Goal: Information Seeking & Learning: Learn about a topic

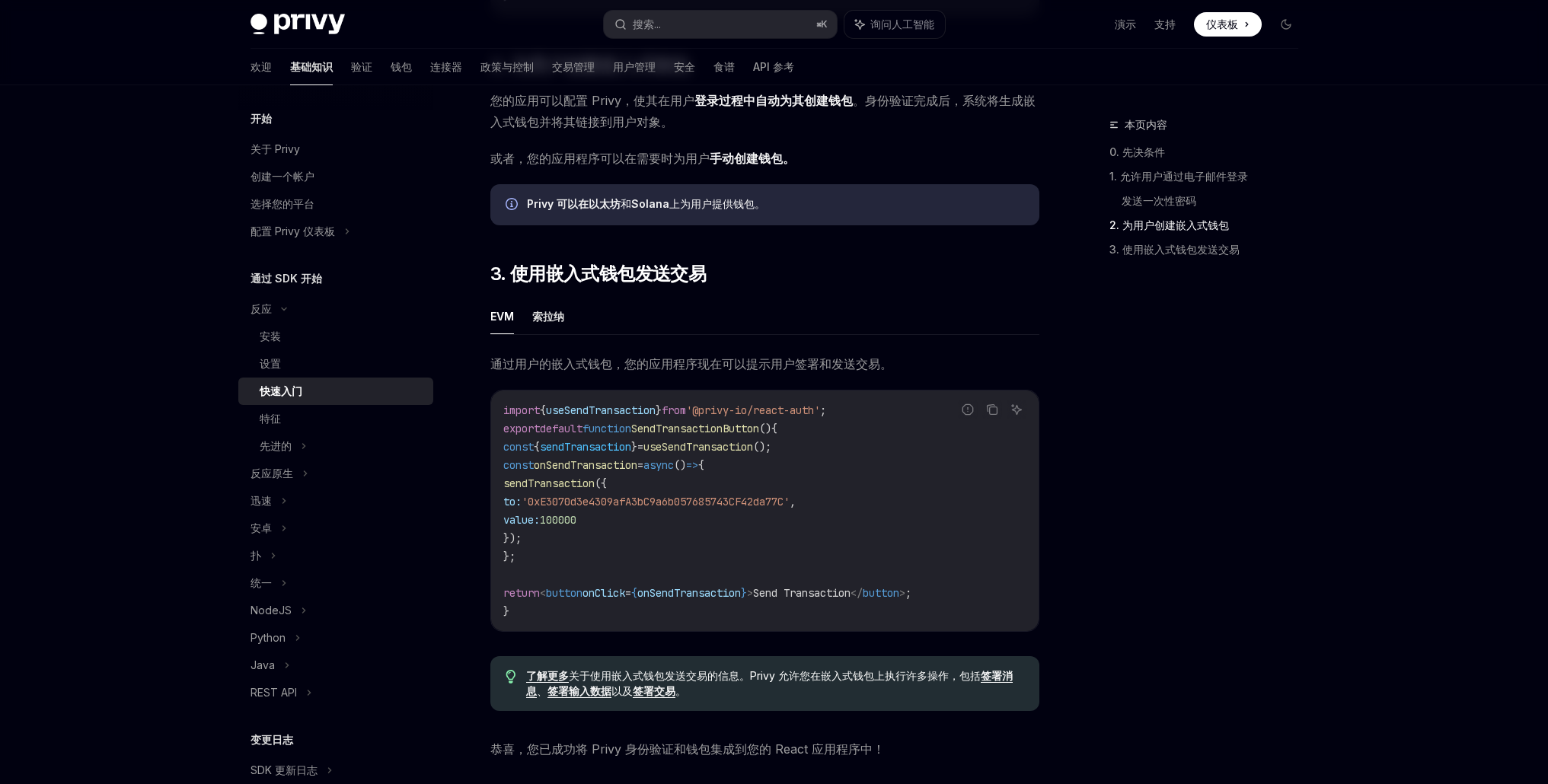
scroll to position [1277, 0]
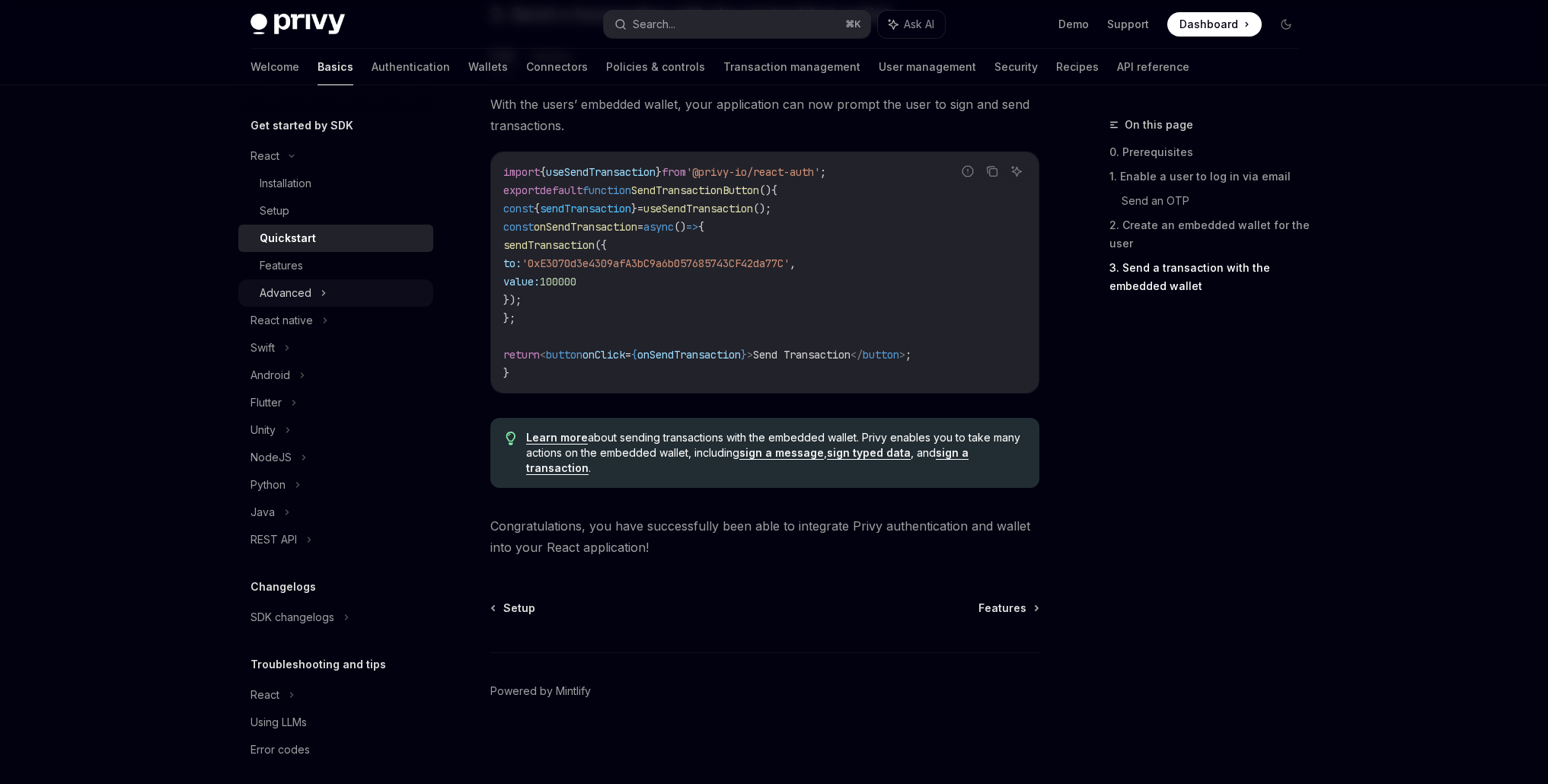
scroll to position [136, 0]
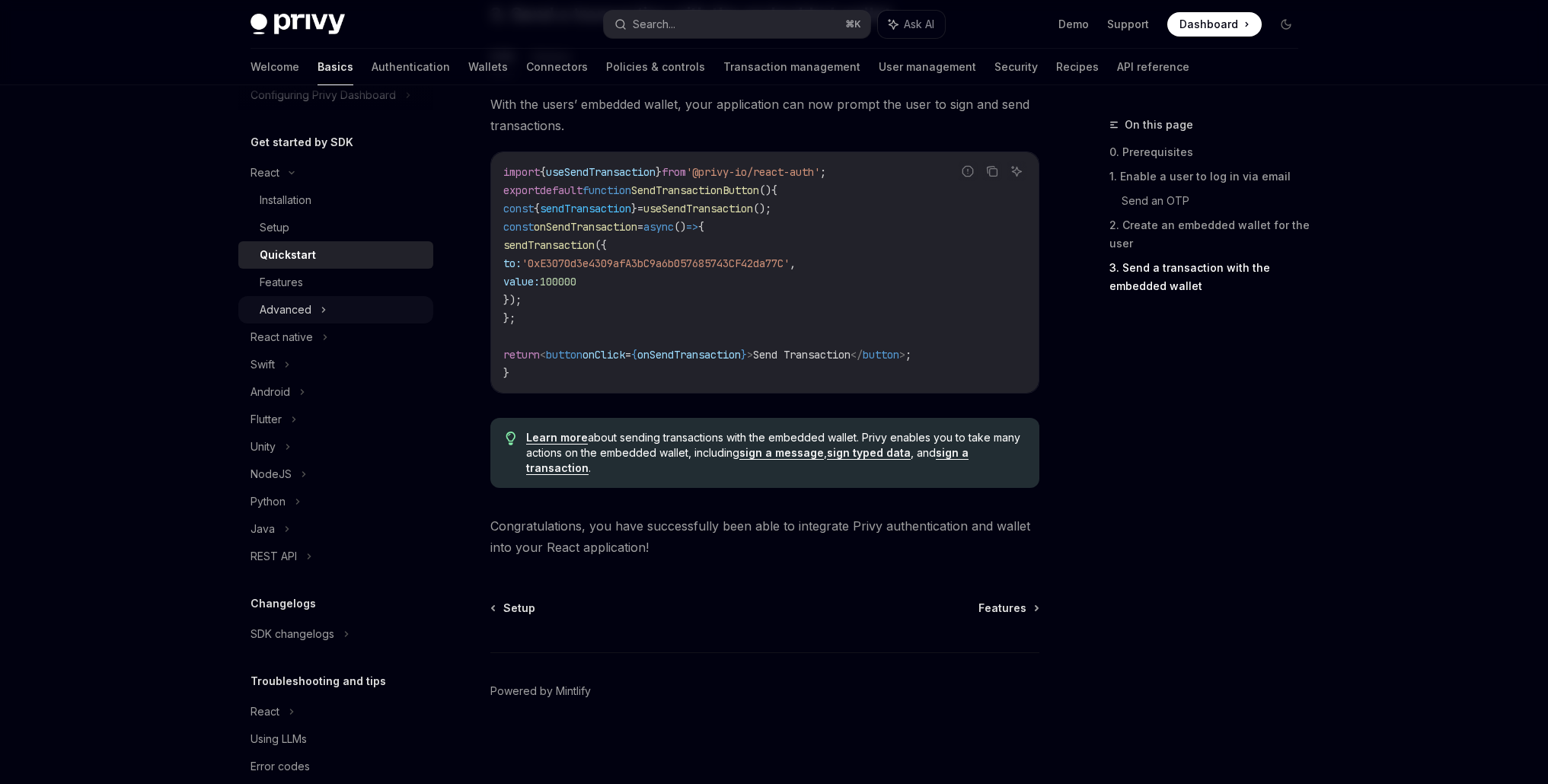
click at [318, 306] on div "Advanced" at bounding box center [335, 309] width 195 height 27
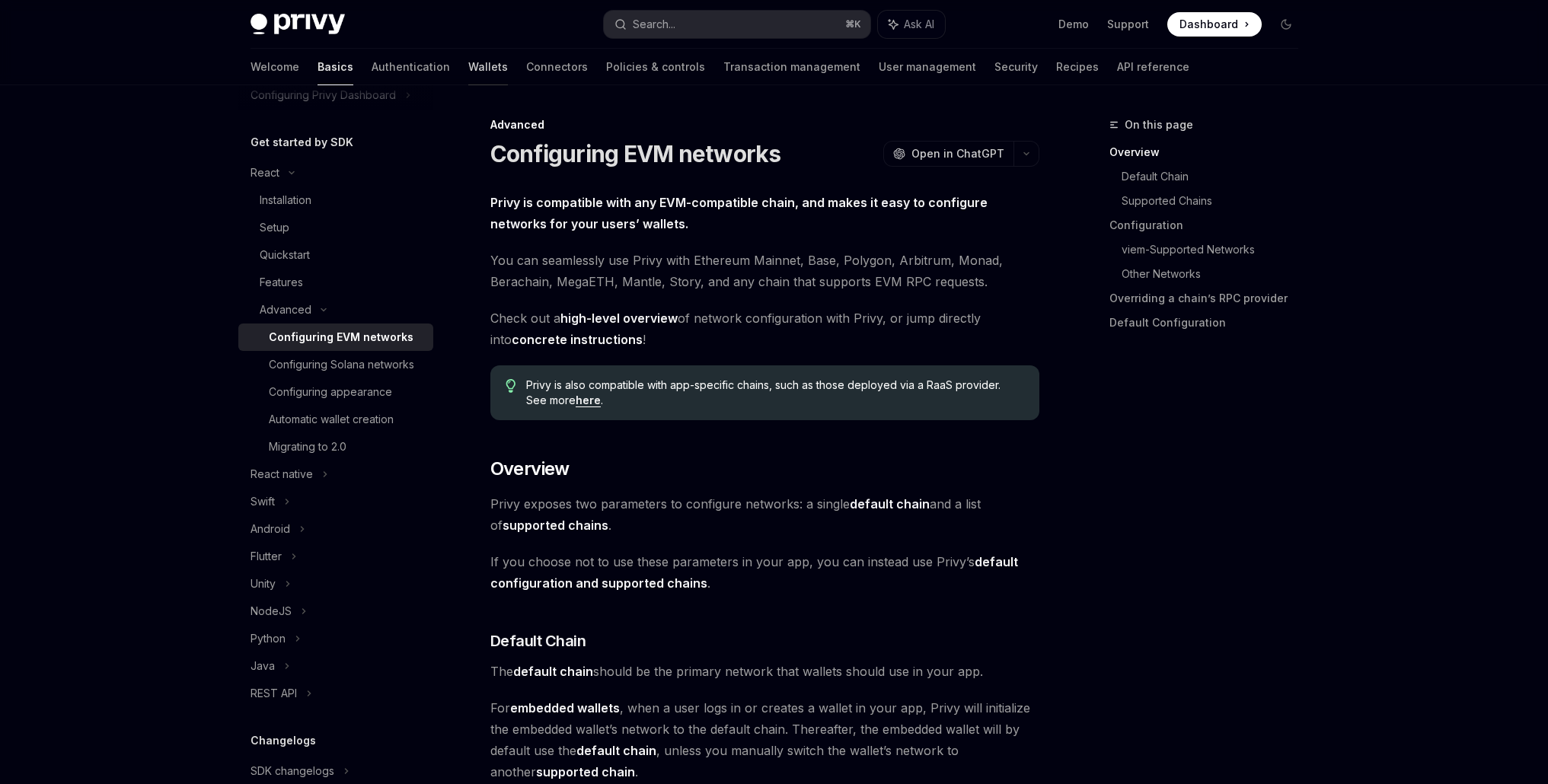
click at [468, 69] on link "Wallets" at bounding box center [488, 66] width 40 height 36
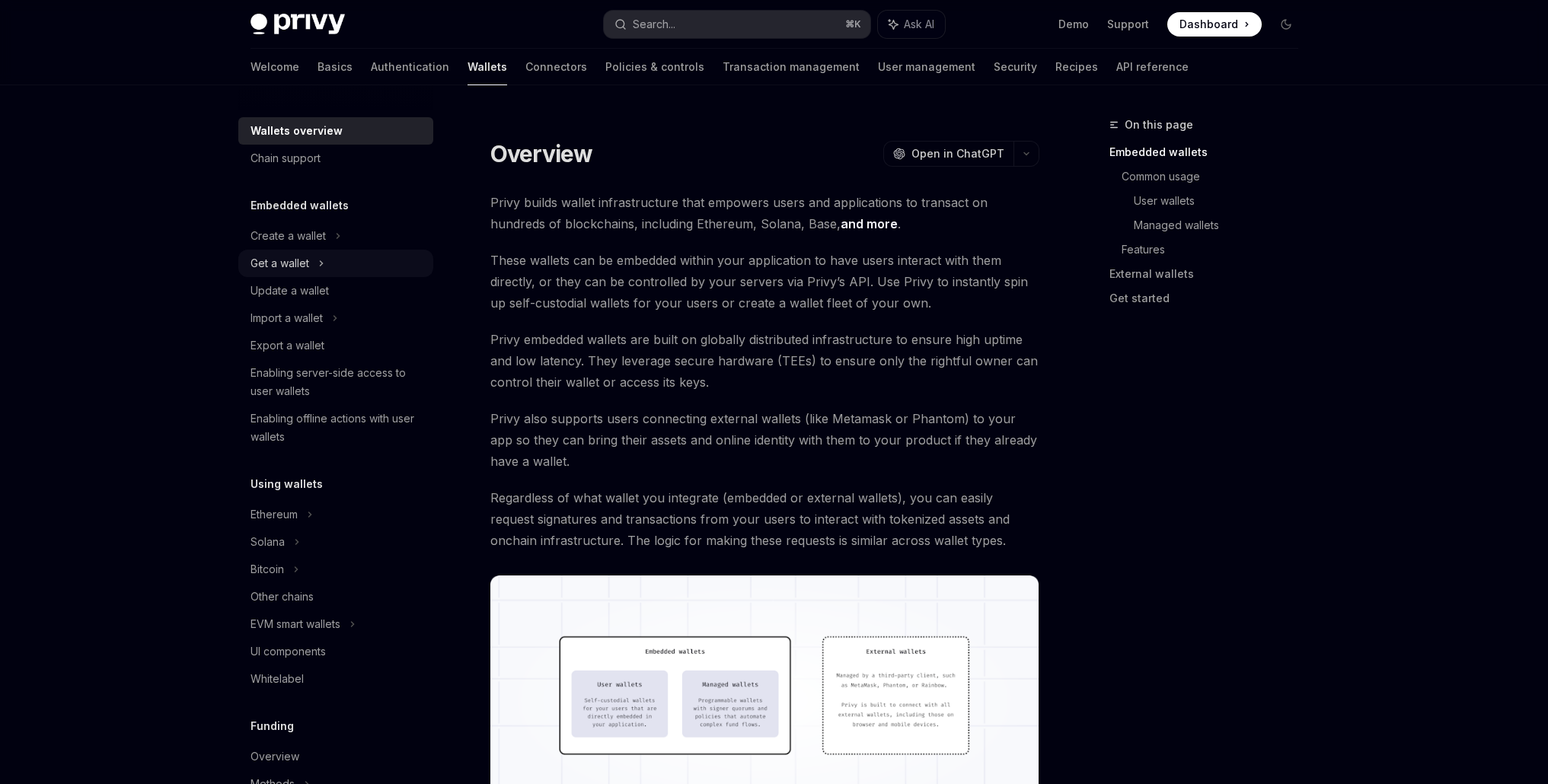
click at [306, 262] on div "Get a wallet" at bounding box center [279, 264] width 59 height 19
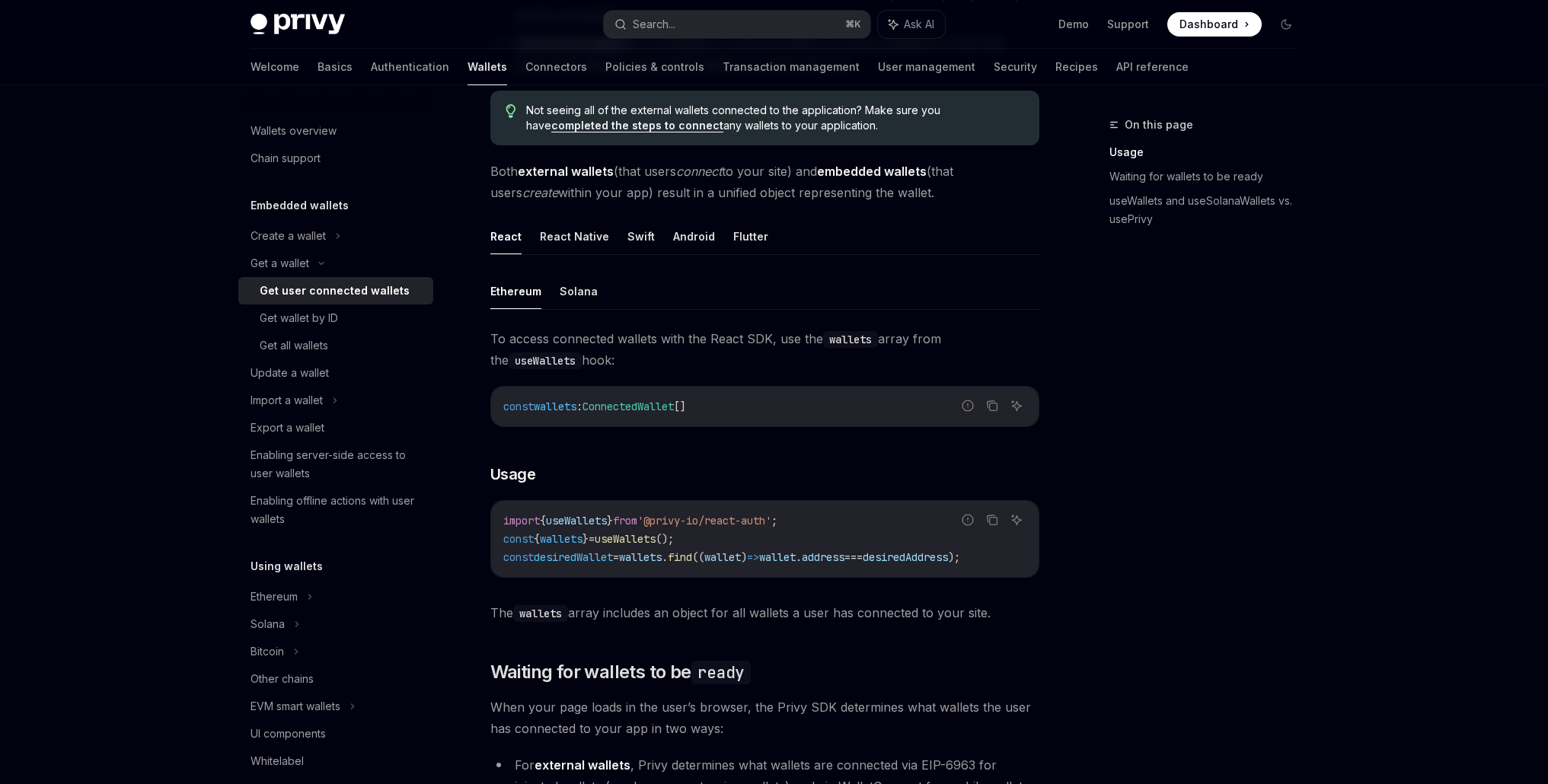
scroll to position [400, 0]
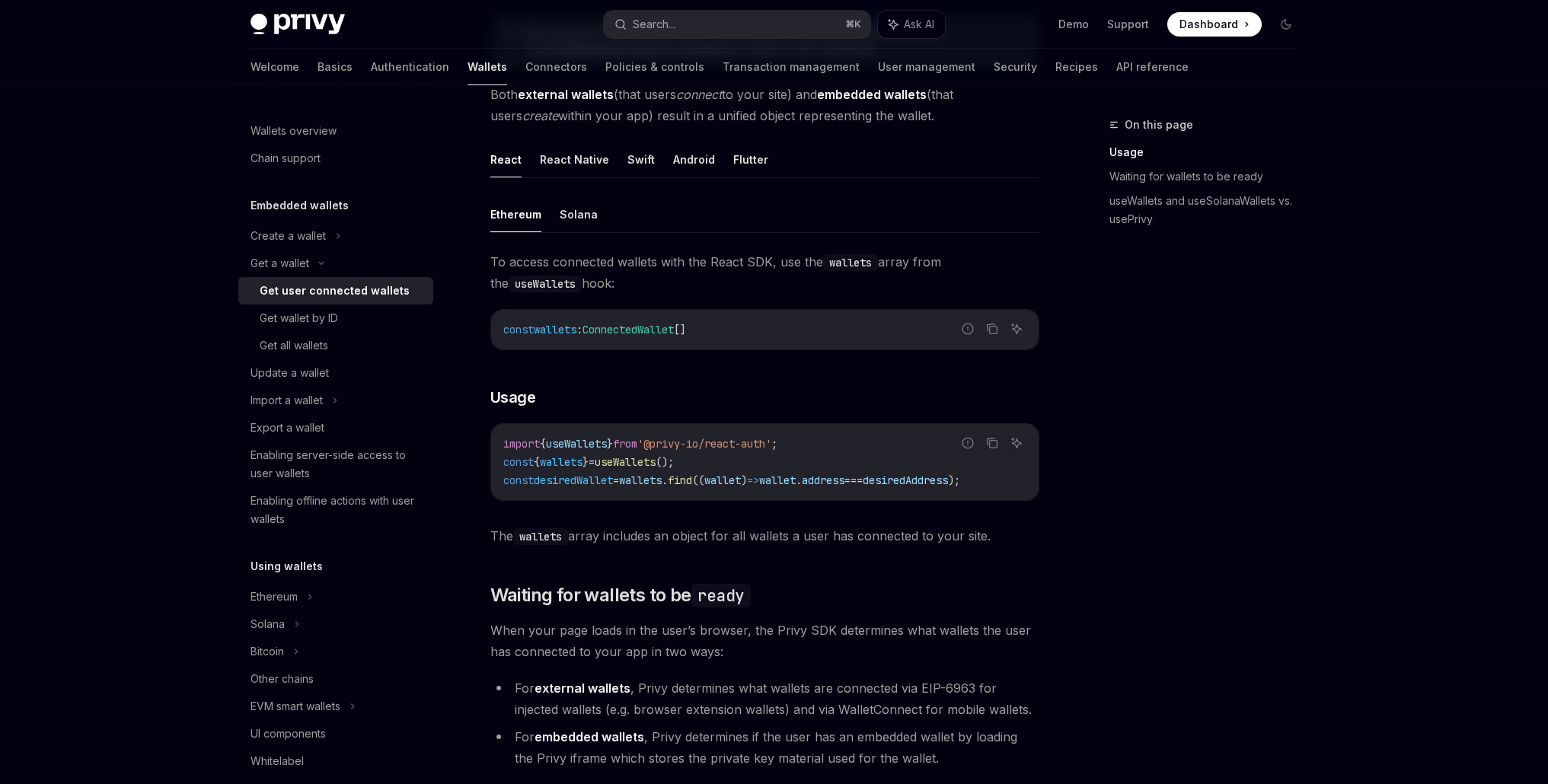
click at [1120, 379] on div "On this page Usage Waiting for wallets to be ready useWallets and useSolanaWall…" at bounding box center [1194, 450] width 231 height 669
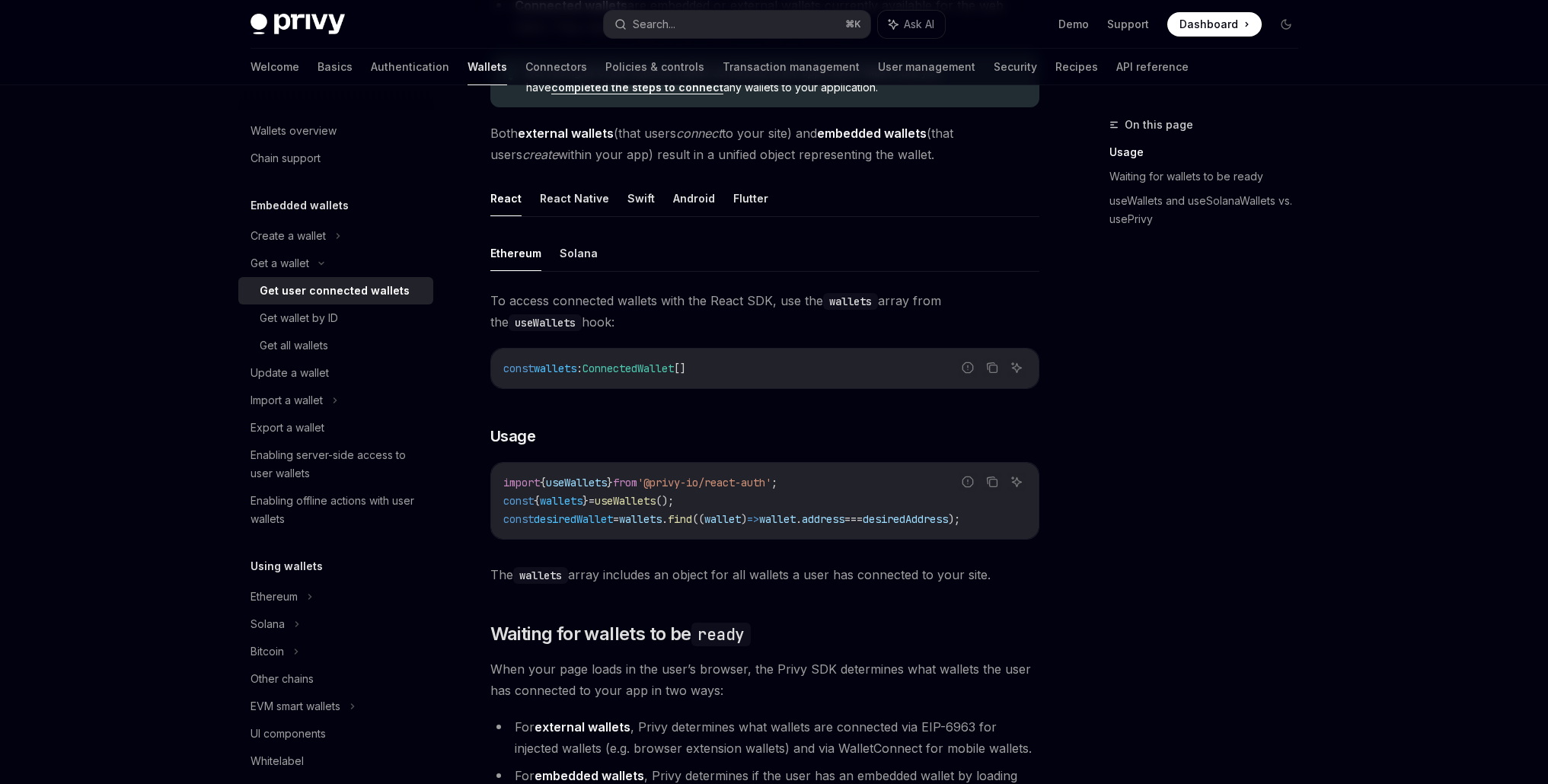
scroll to position [0, 0]
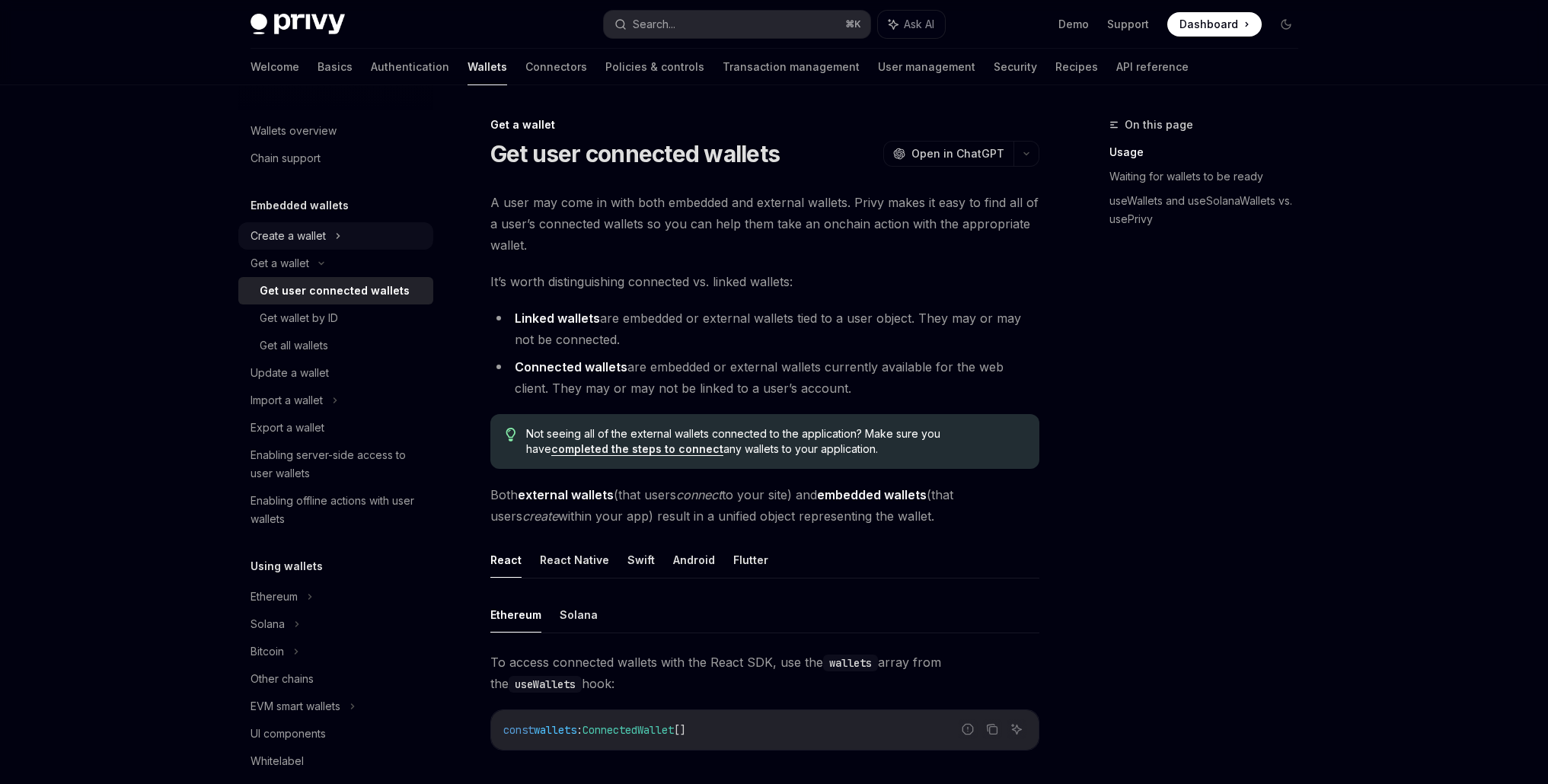
click at [265, 241] on div "Create a wallet" at bounding box center [288, 237] width 75 height 19
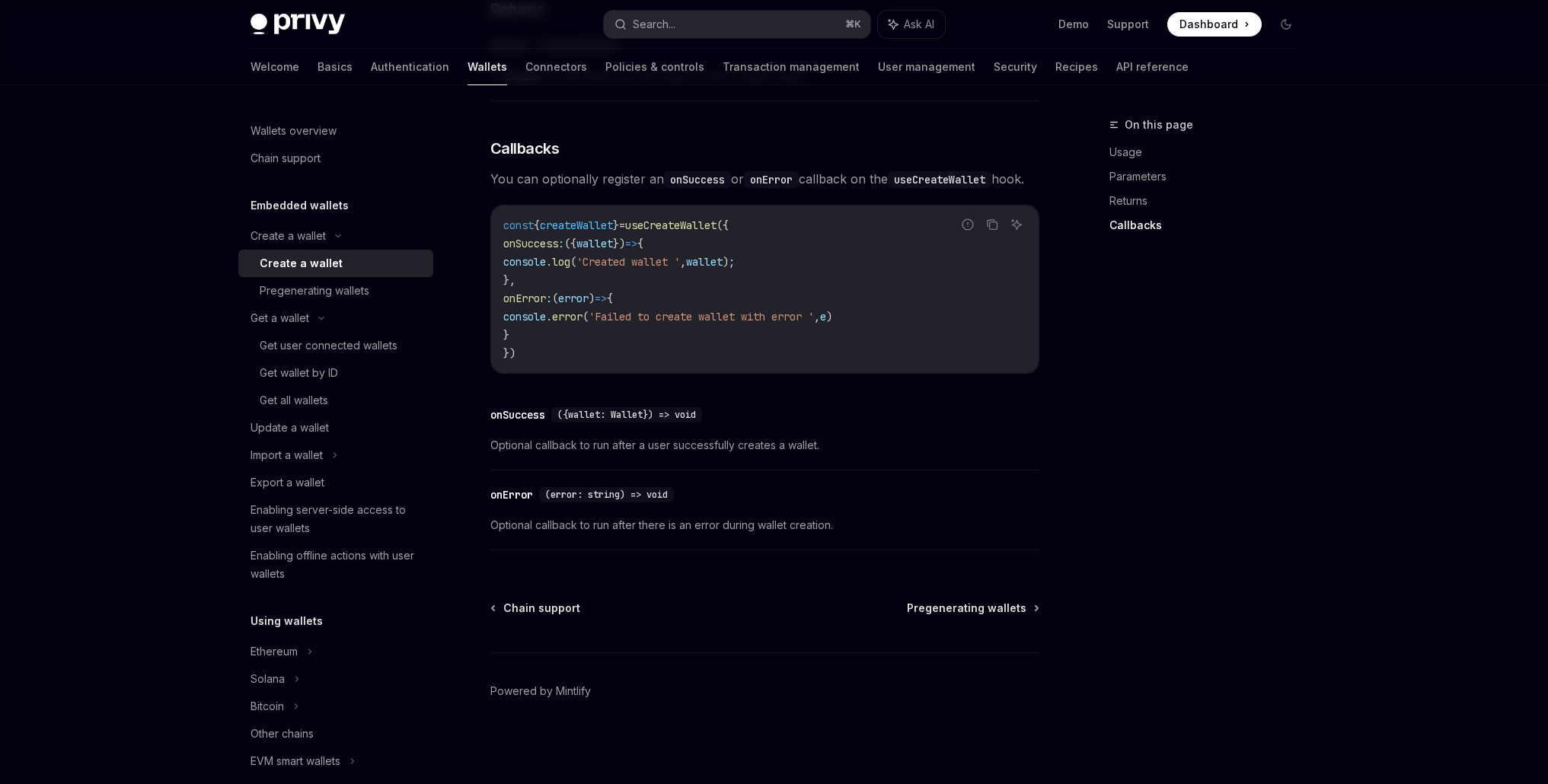
scroll to position [1035, 0]
click at [350, 293] on div "Pregenerating wallets" at bounding box center [315, 291] width 110 height 19
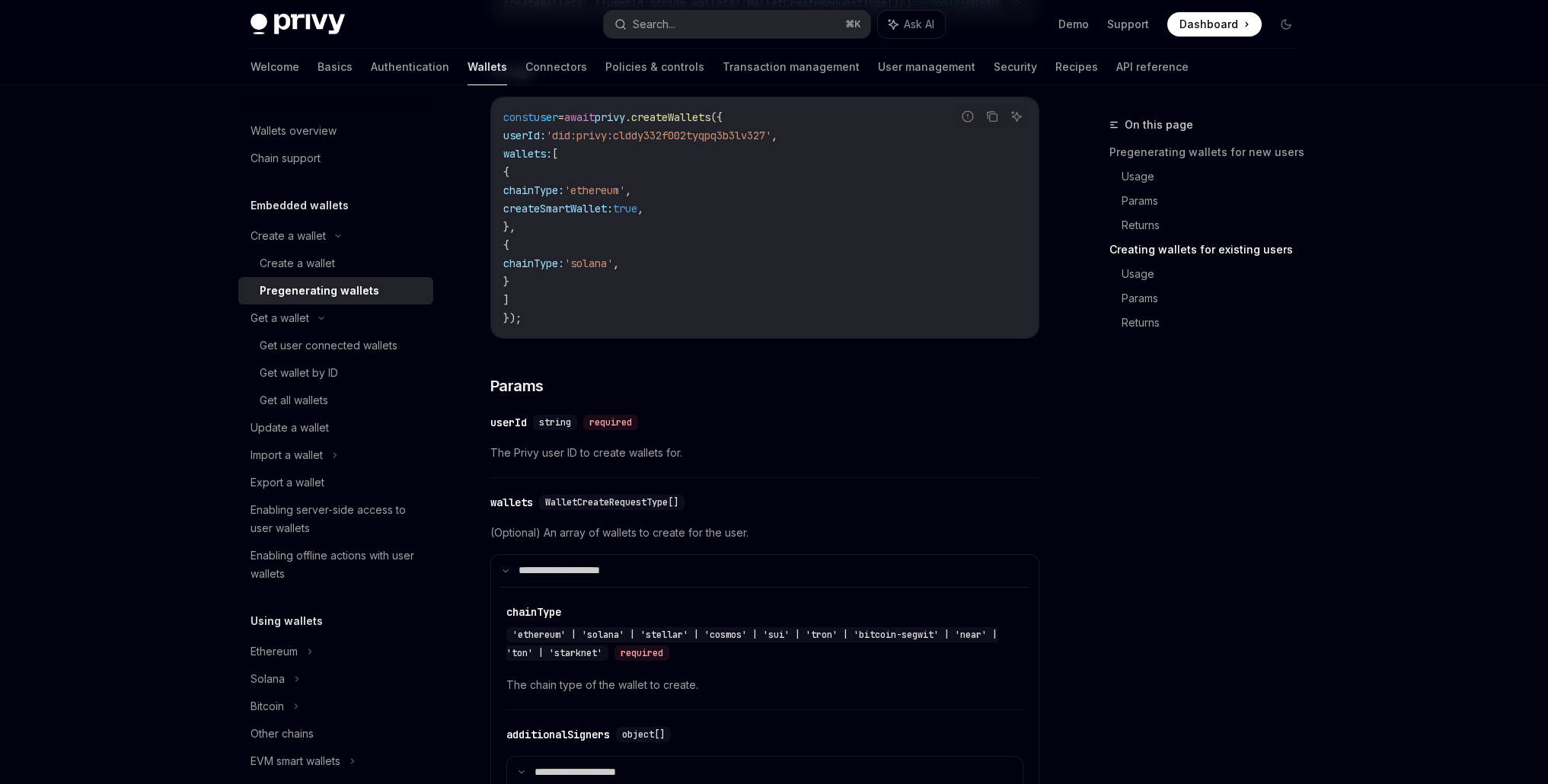
scroll to position [2168, 0]
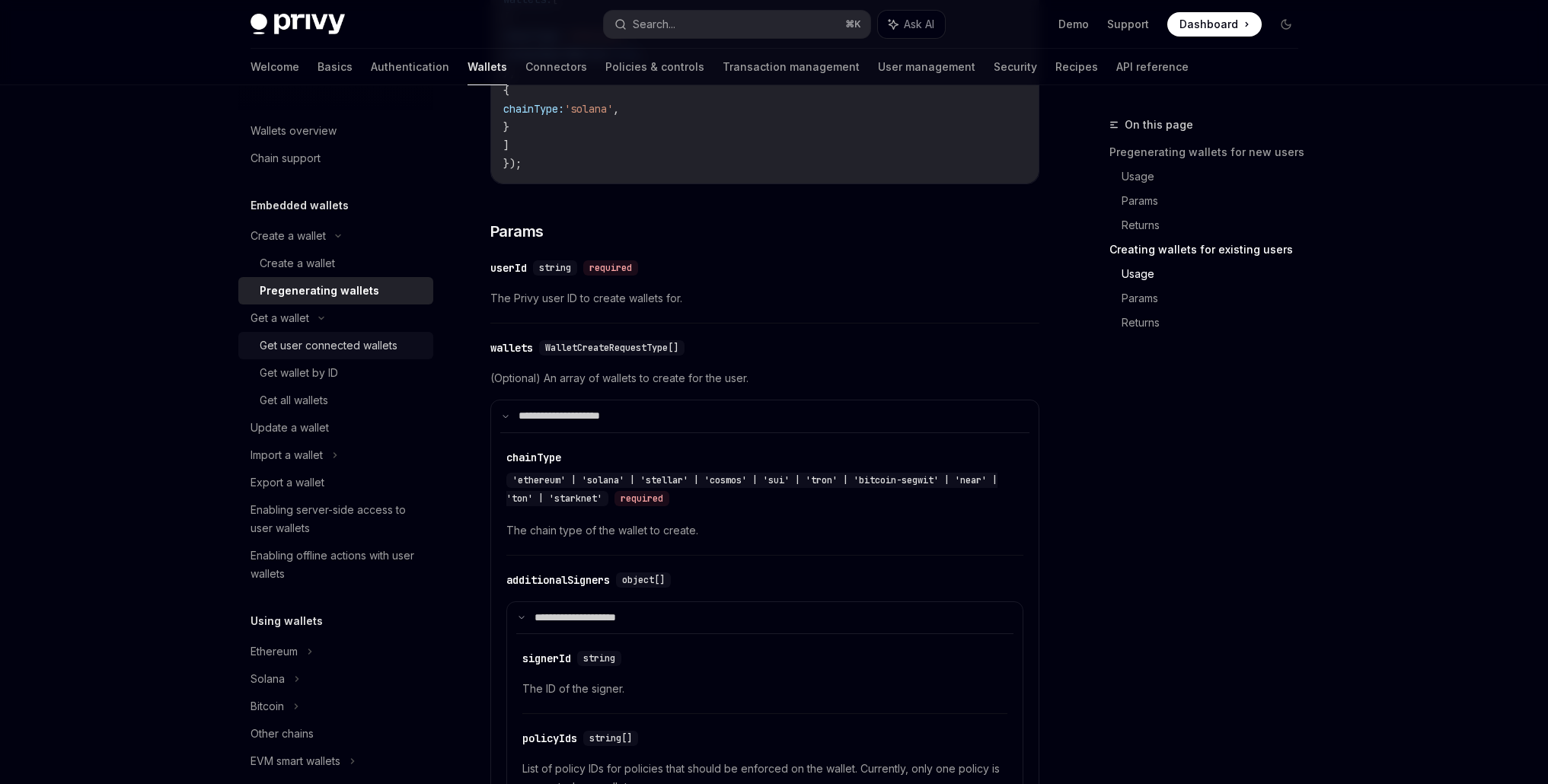
click at [382, 352] on div "Get user connected wallets" at bounding box center [329, 345] width 138 height 19
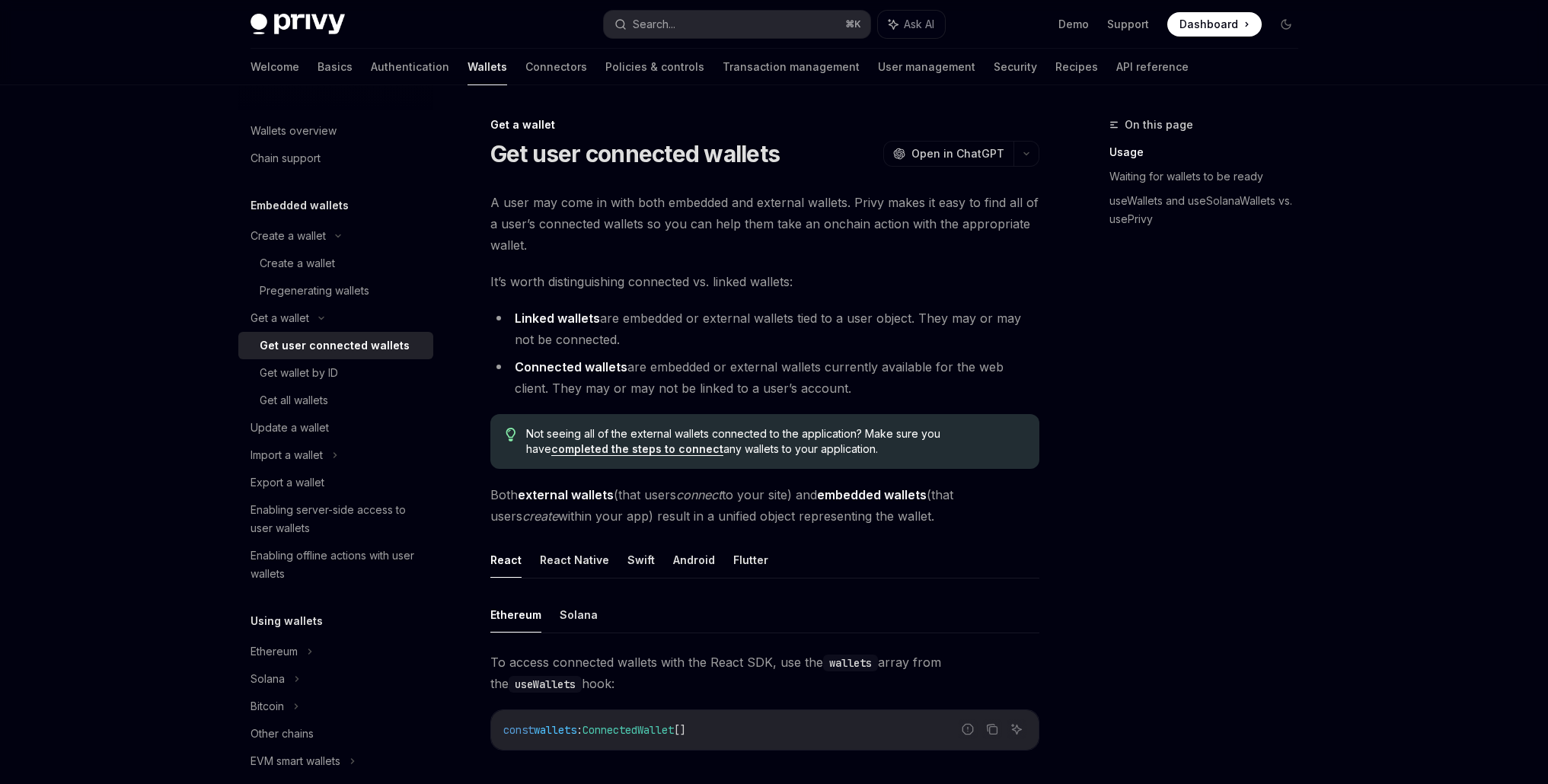
type textarea "*"
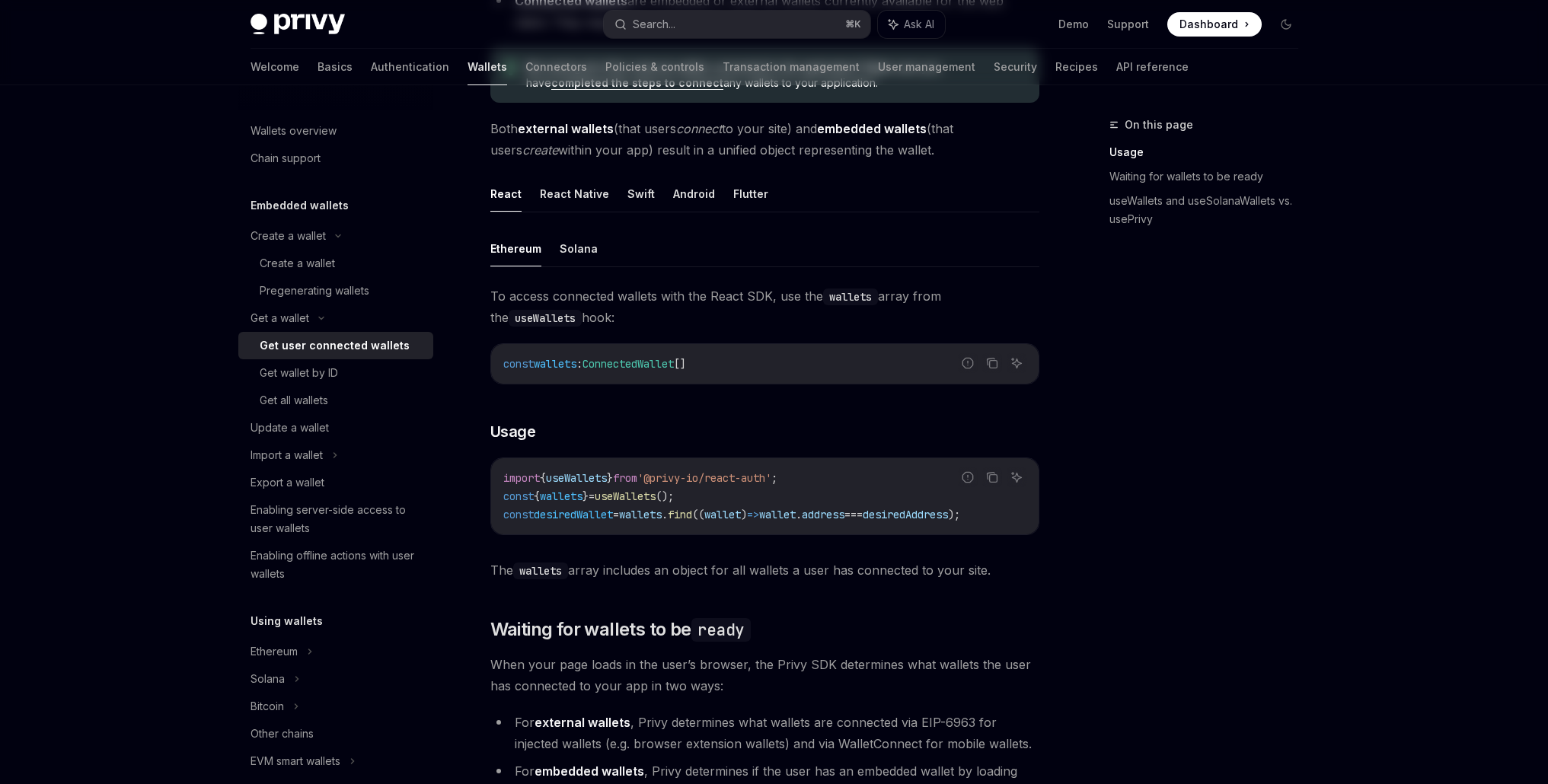
scroll to position [427, 0]
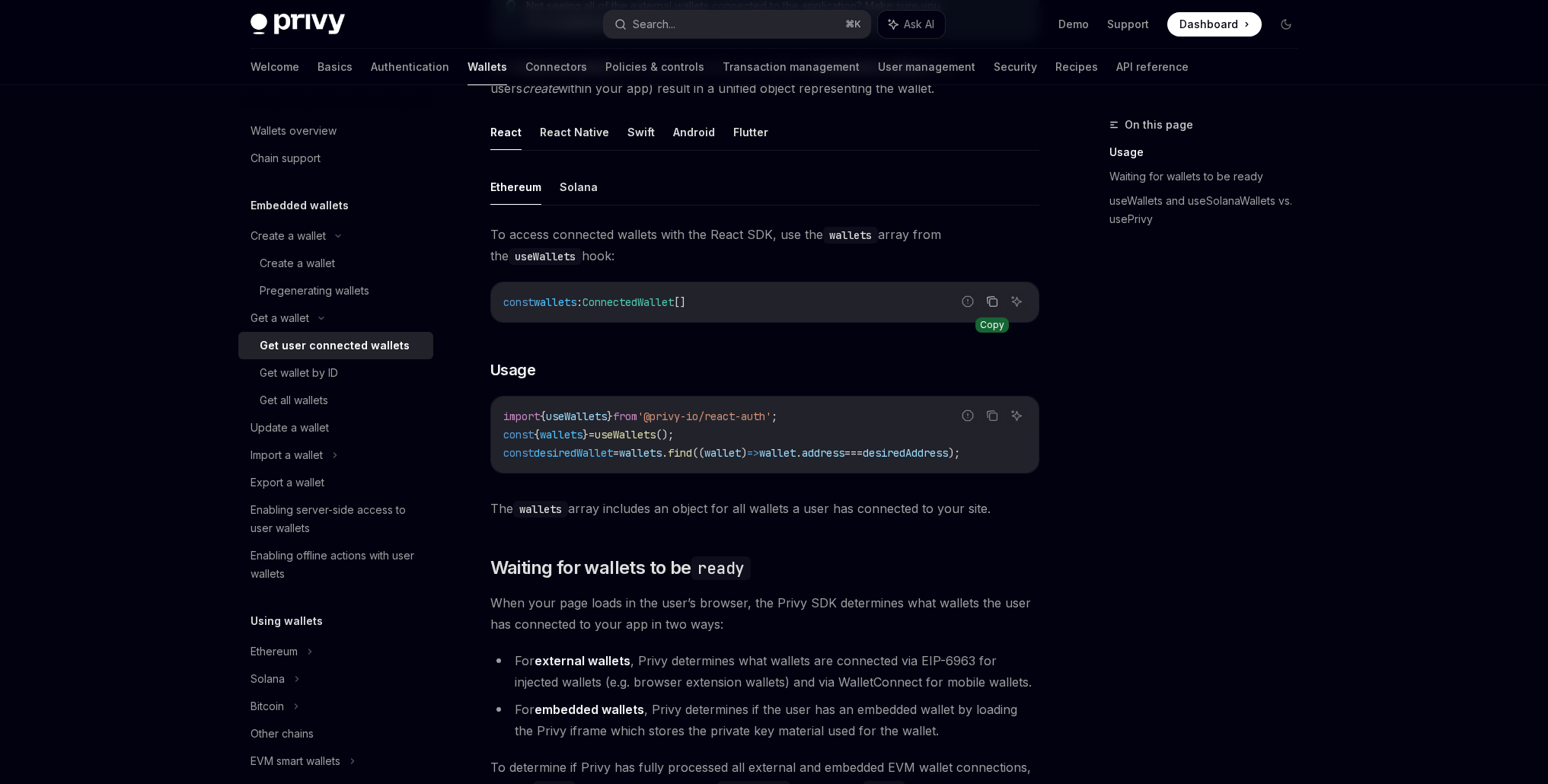
click at [995, 305] on icon "Copy the contents from the code block" at bounding box center [991, 301] width 12 height 12
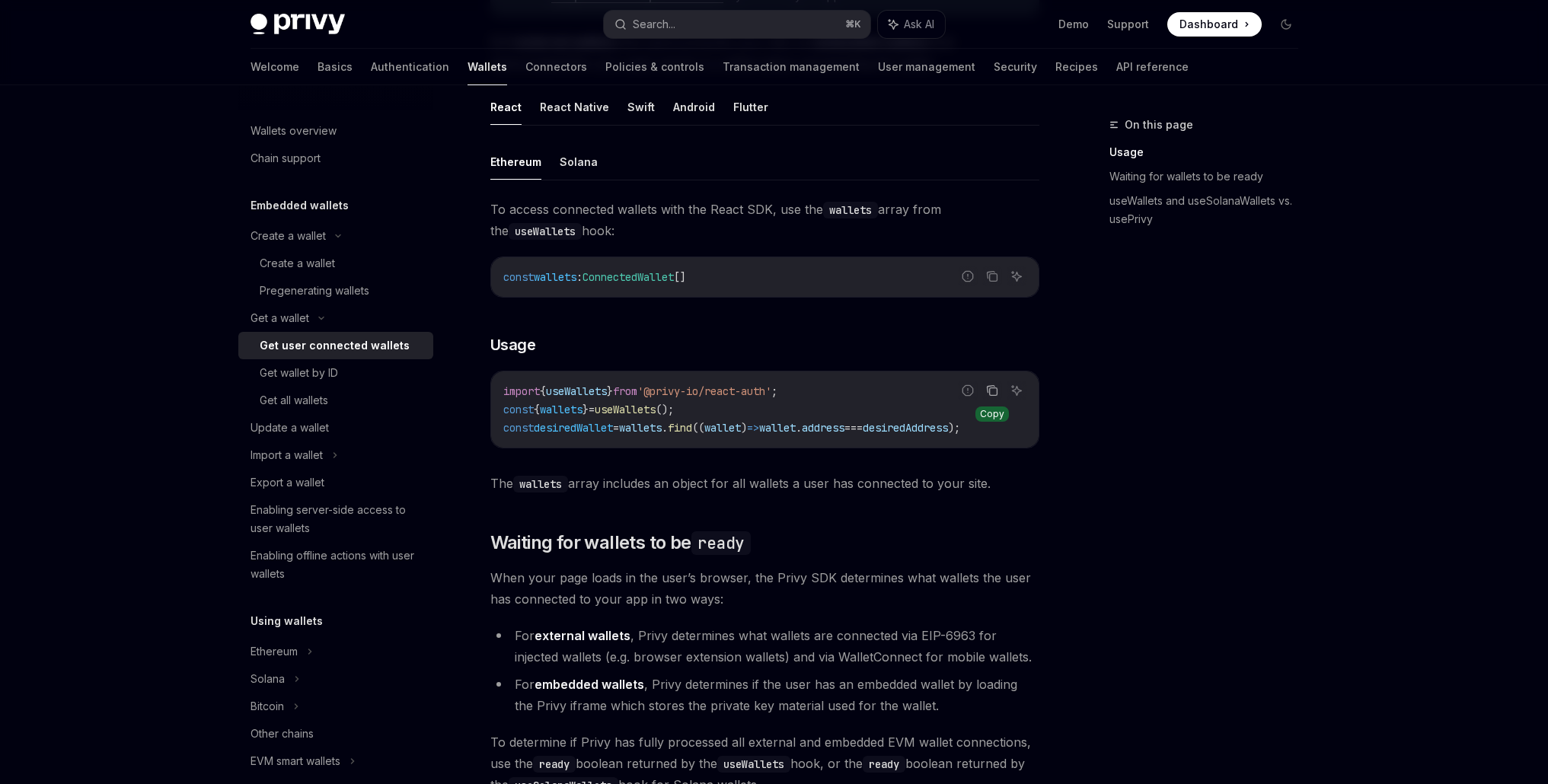
click at [994, 389] on icon "Copy the contents from the code block" at bounding box center [991, 390] width 12 height 12
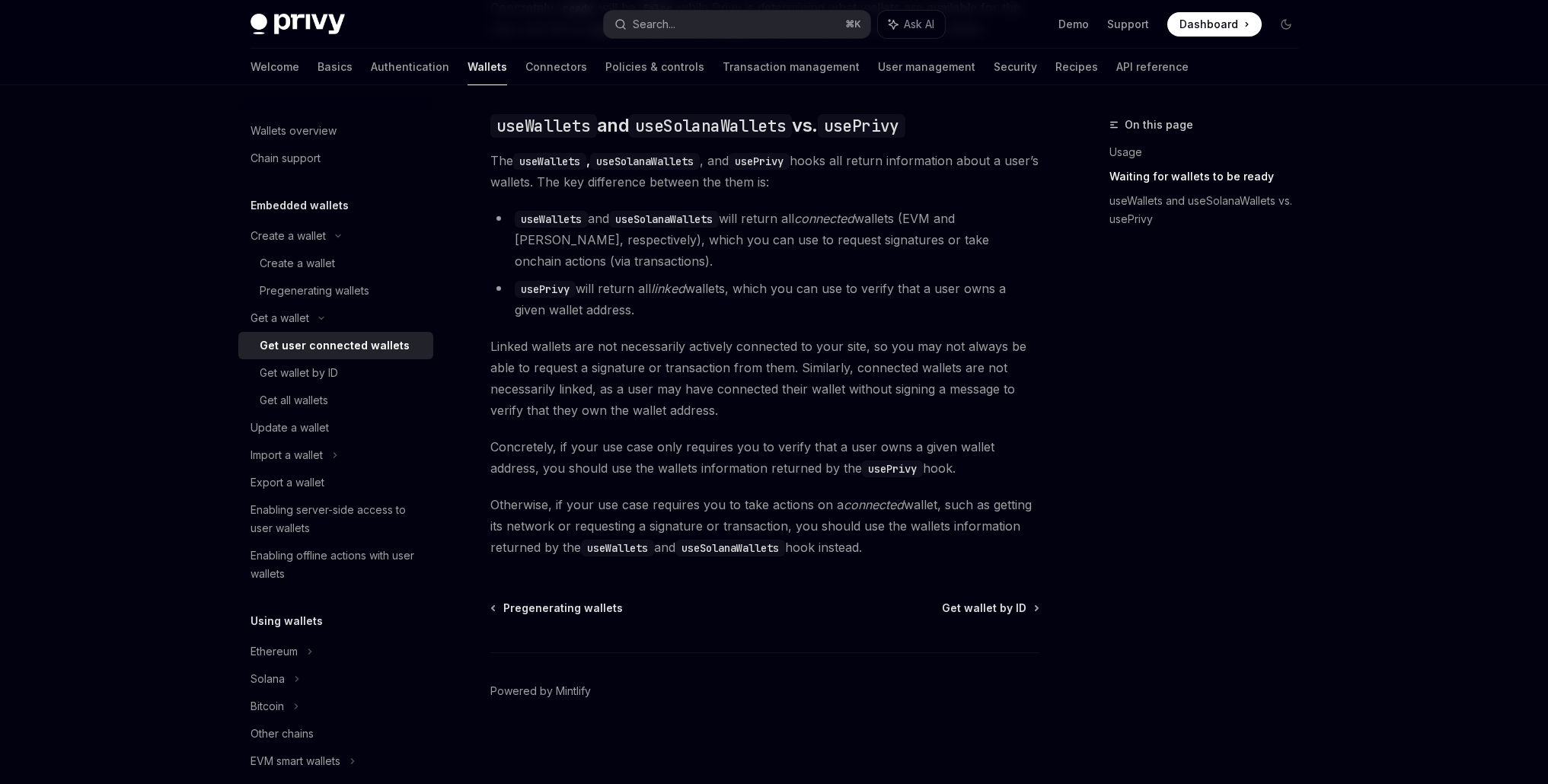
scroll to position [1273, 0]
click at [320, 381] on div "Get wallet by ID" at bounding box center [299, 373] width 78 height 19
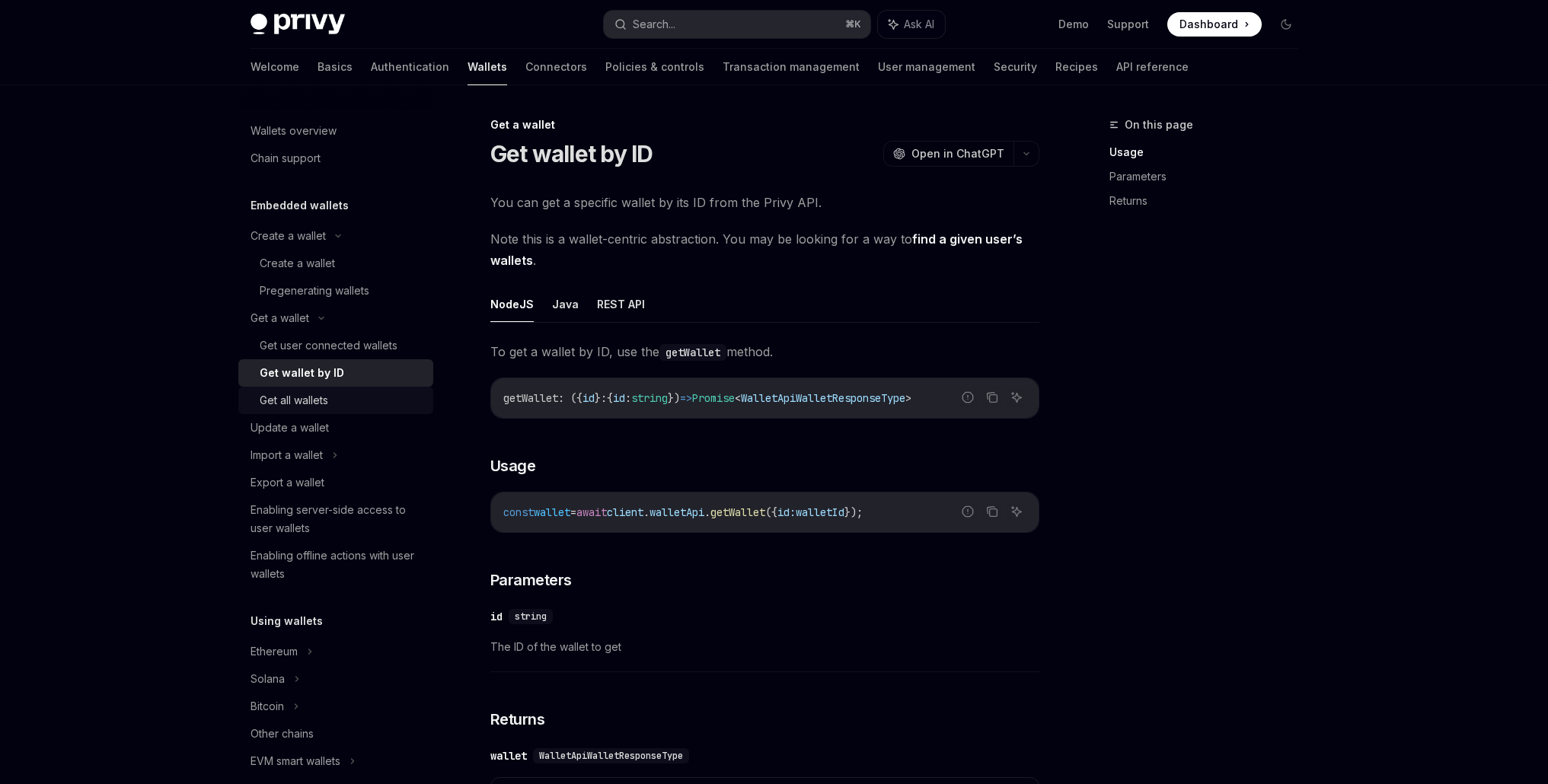
click at [322, 407] on div "Get all wallets" at bounding box center [294, 400] width 69 height 19
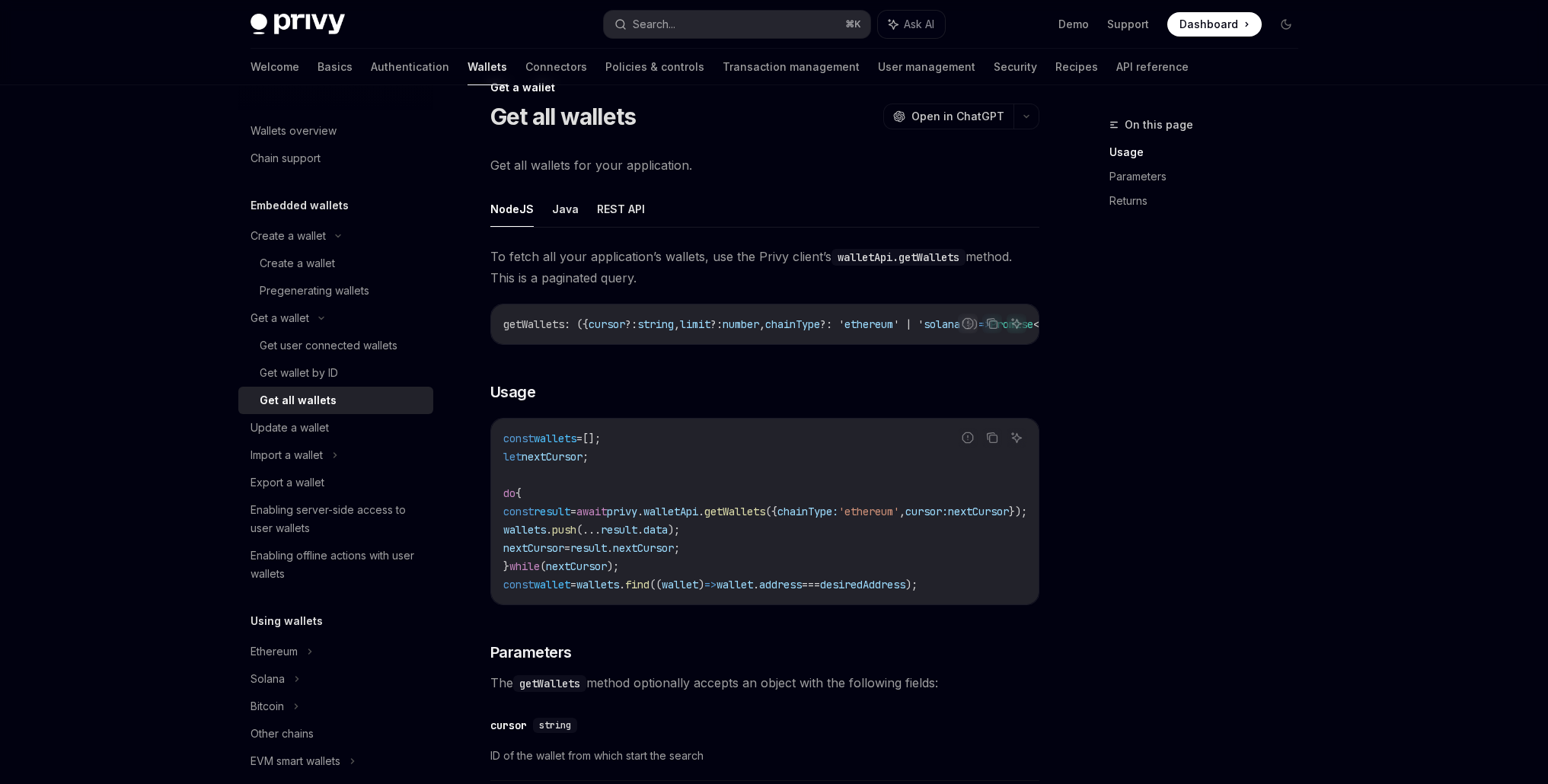
scroll to position [659, 0]
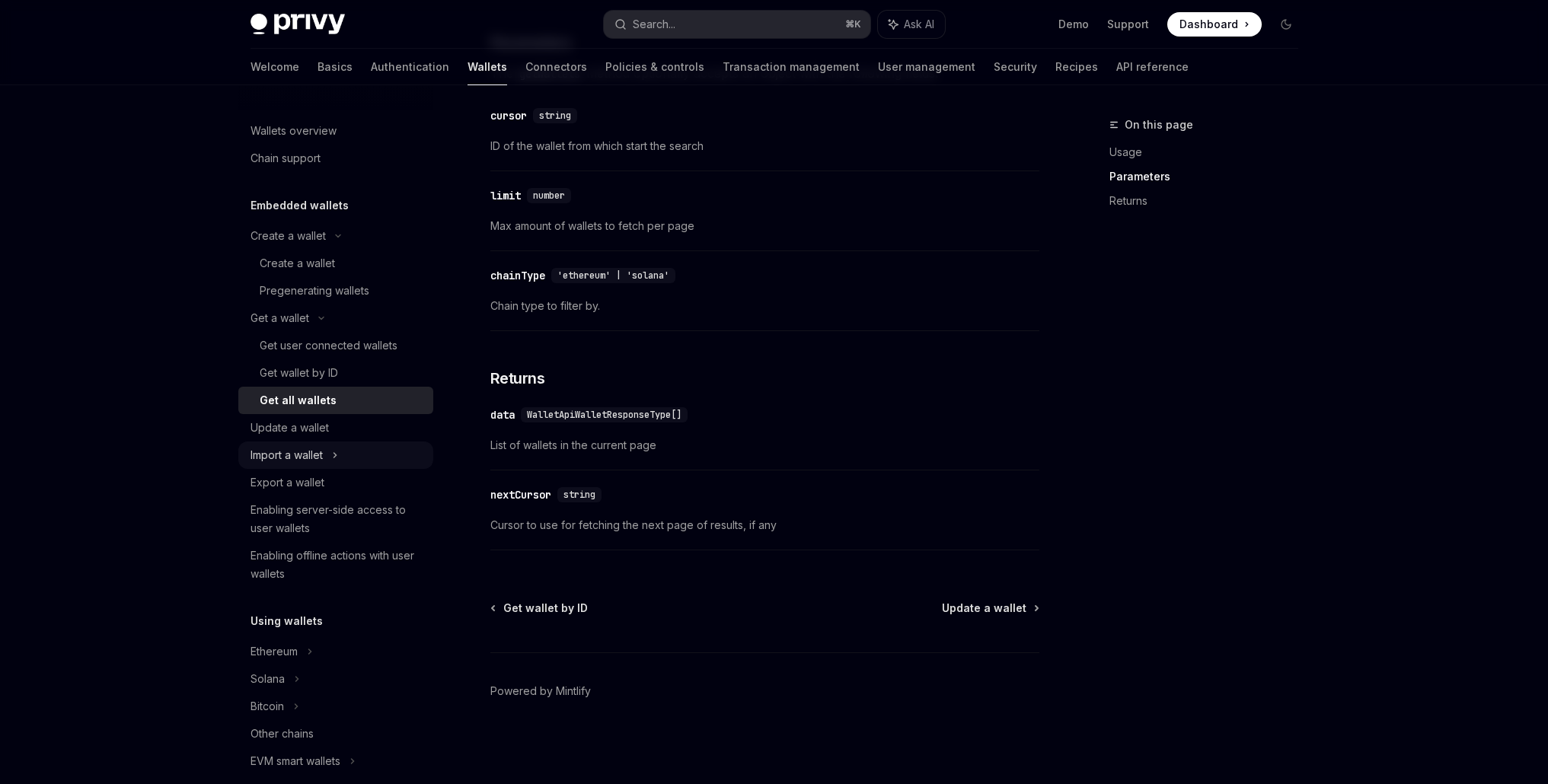
click at [276, 454] on div "Import a wallet" at bounding box center [287, 455] width 73 height 19
type textarea "*"
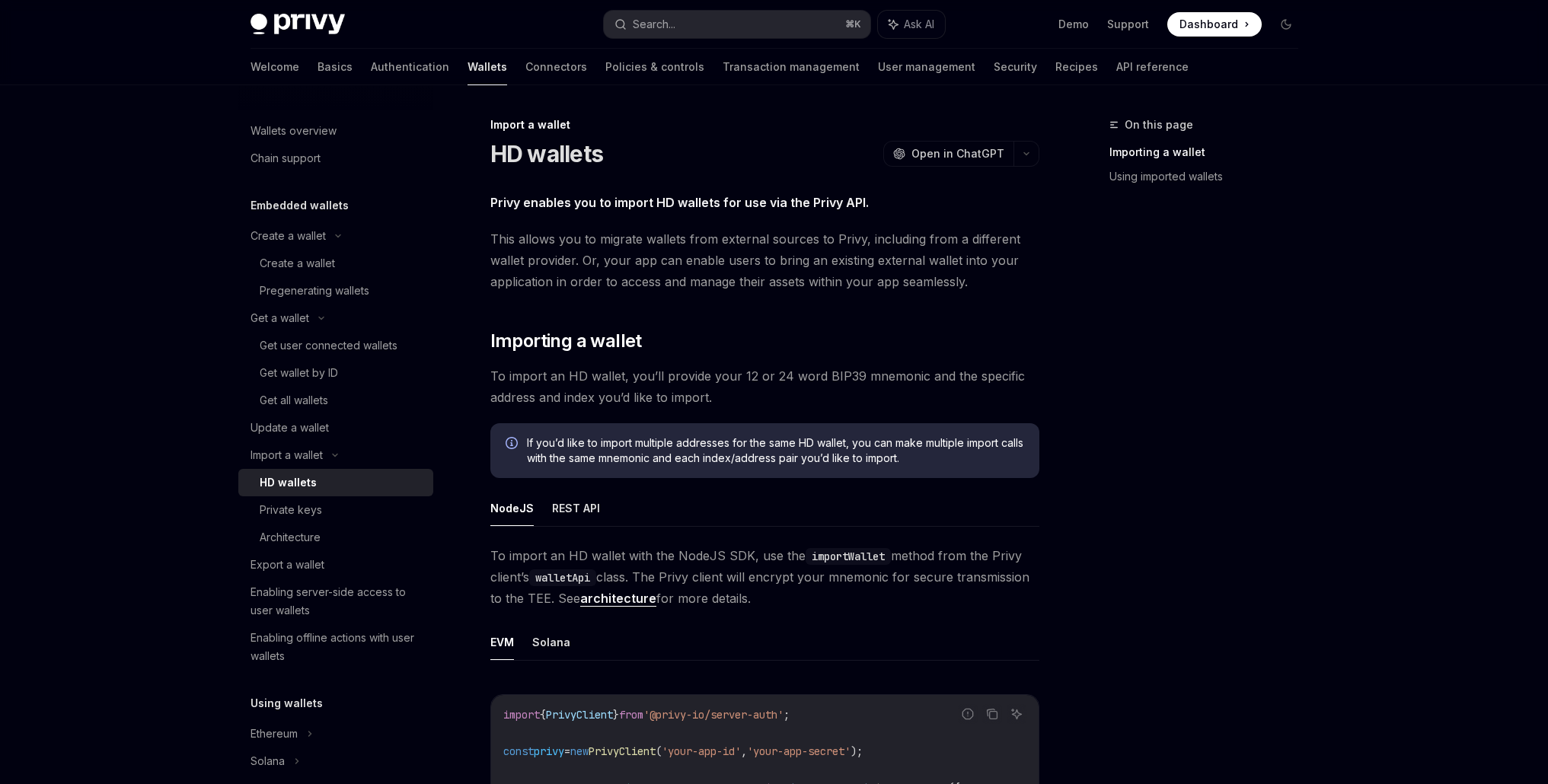
scroll to position [401, 0]
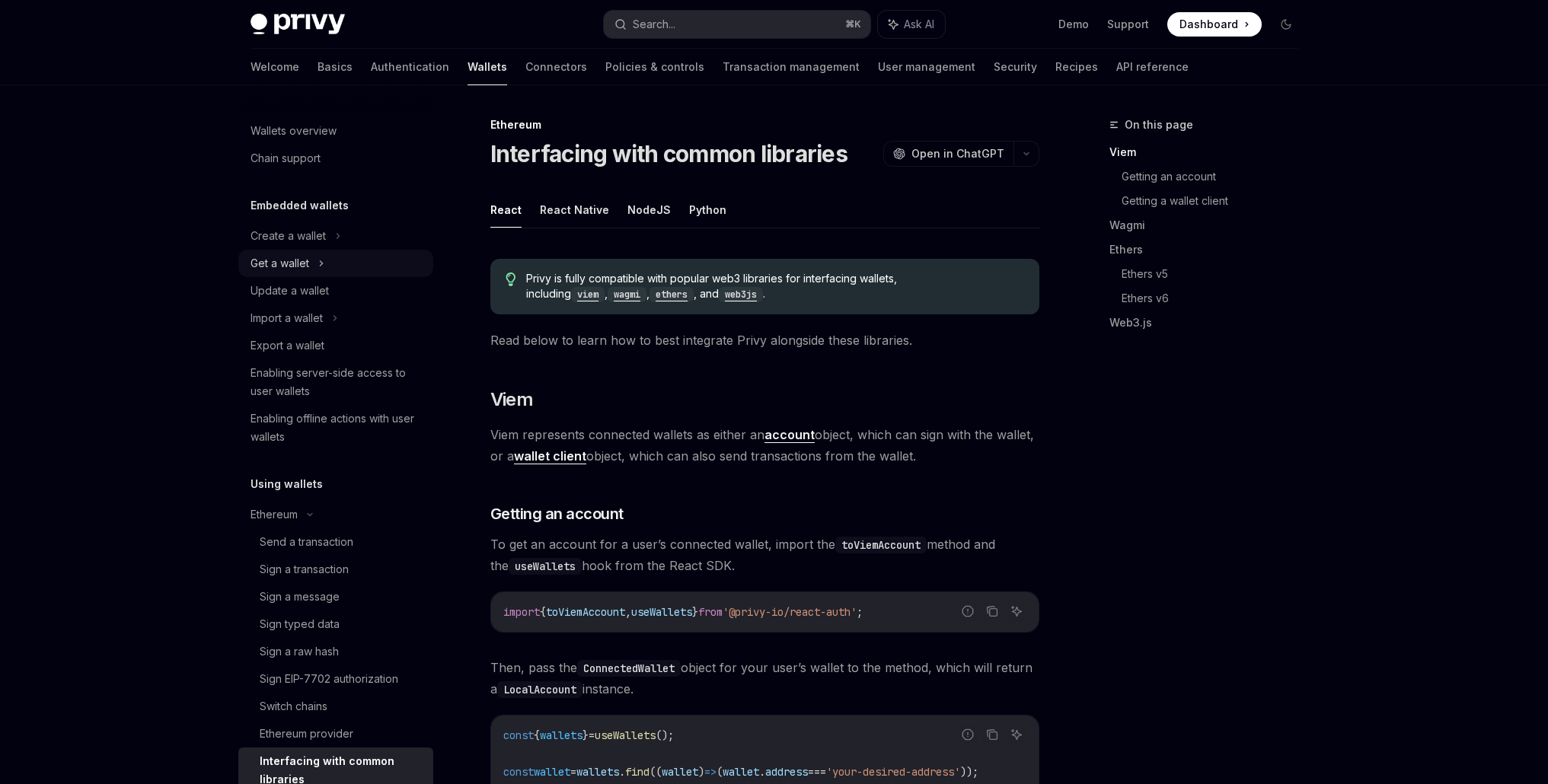
click at [300, 267] on div "Get a wallet" at bounding box center [279, 264] width 59 height 19
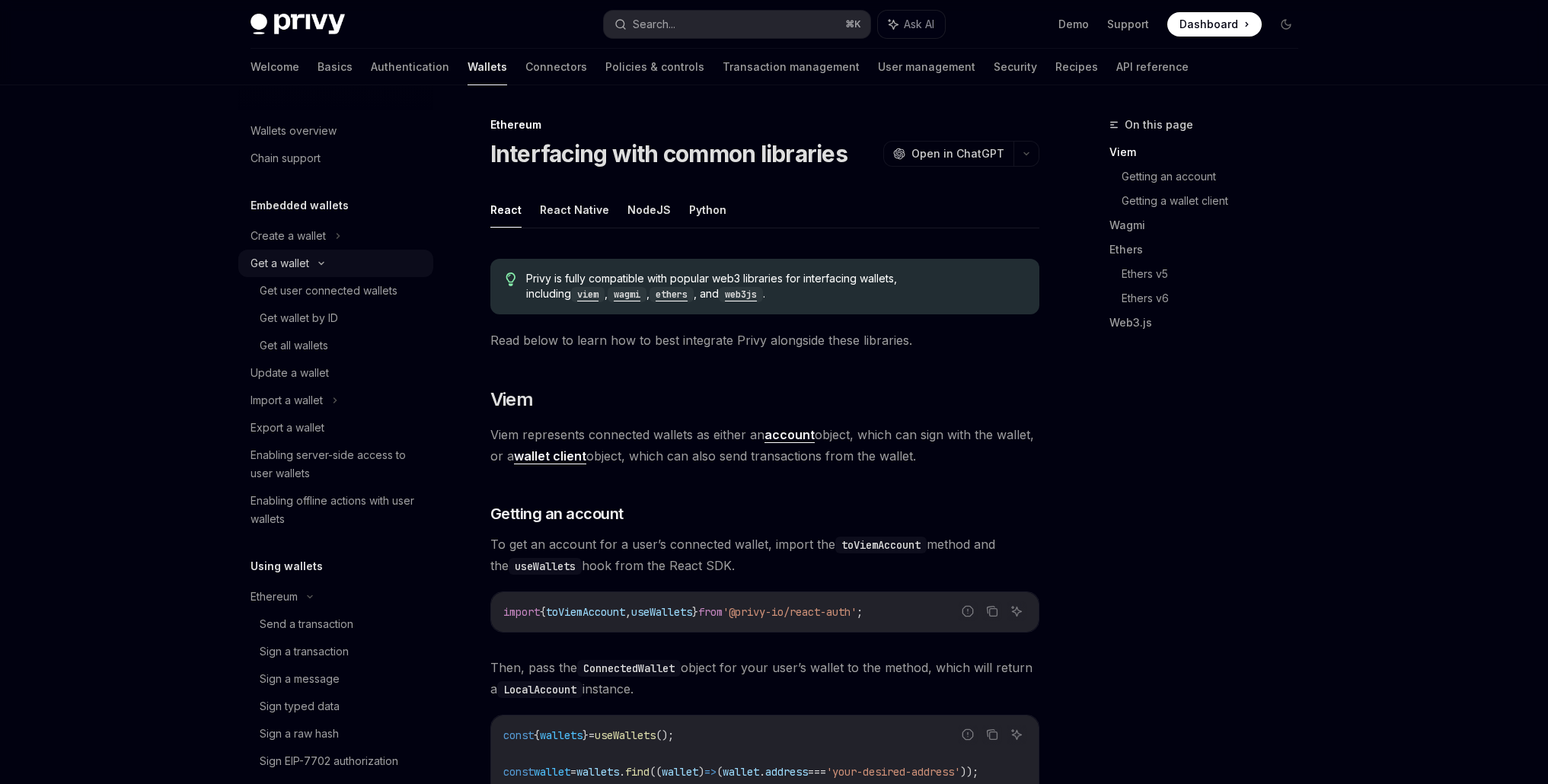
type textarea "*"
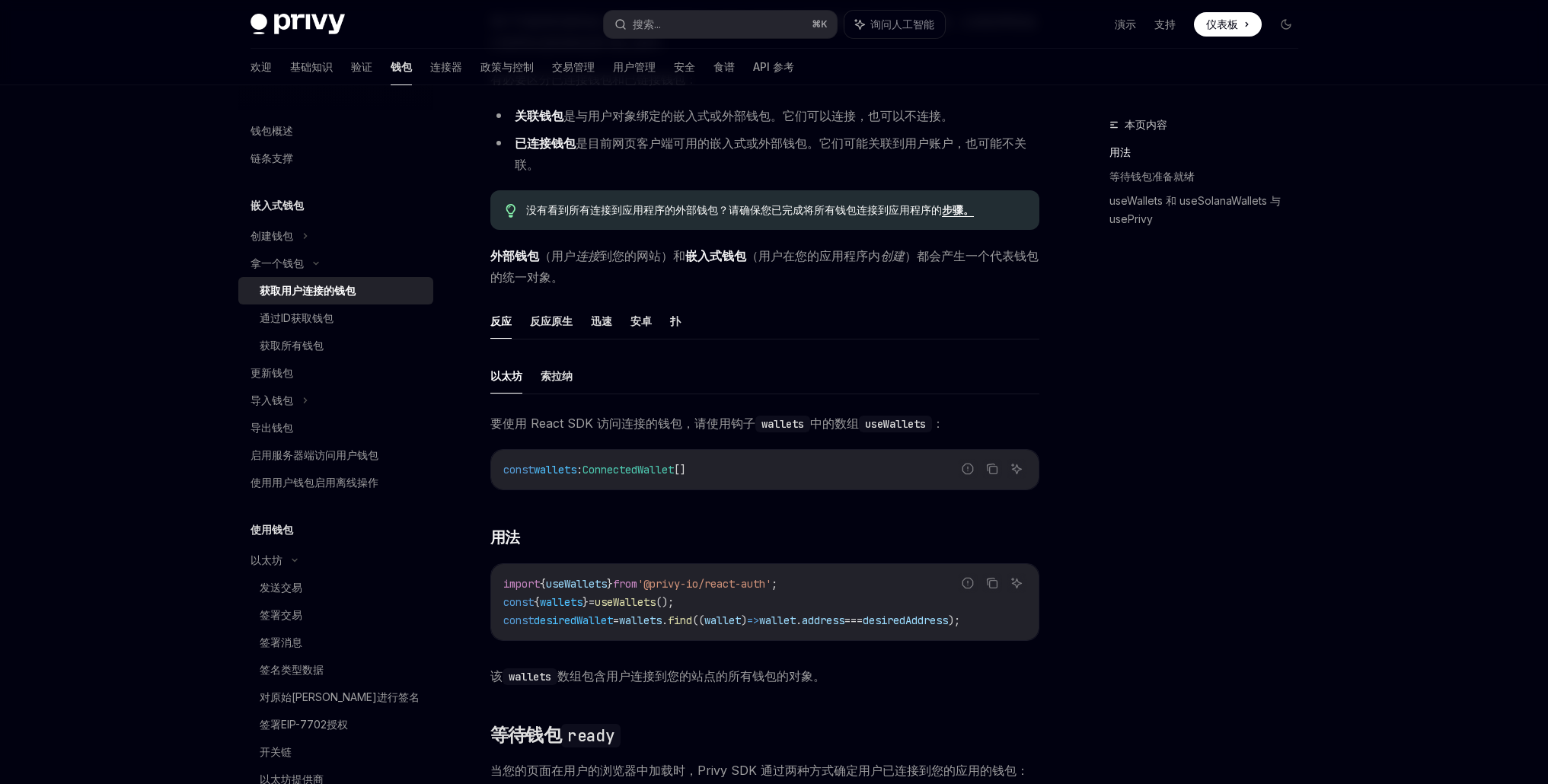
scroll to position [372, 0]
